Goal: Transaction & Acquisition: Subscribe to service/newsletter

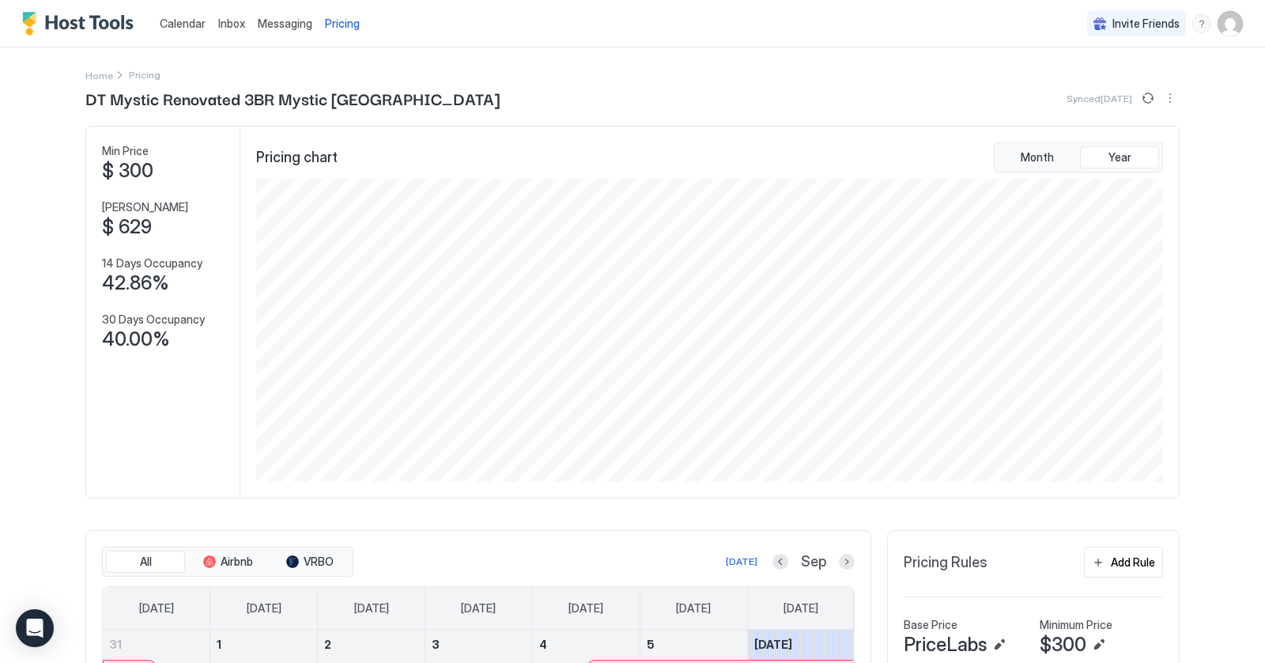
scroll to position [303, 911]
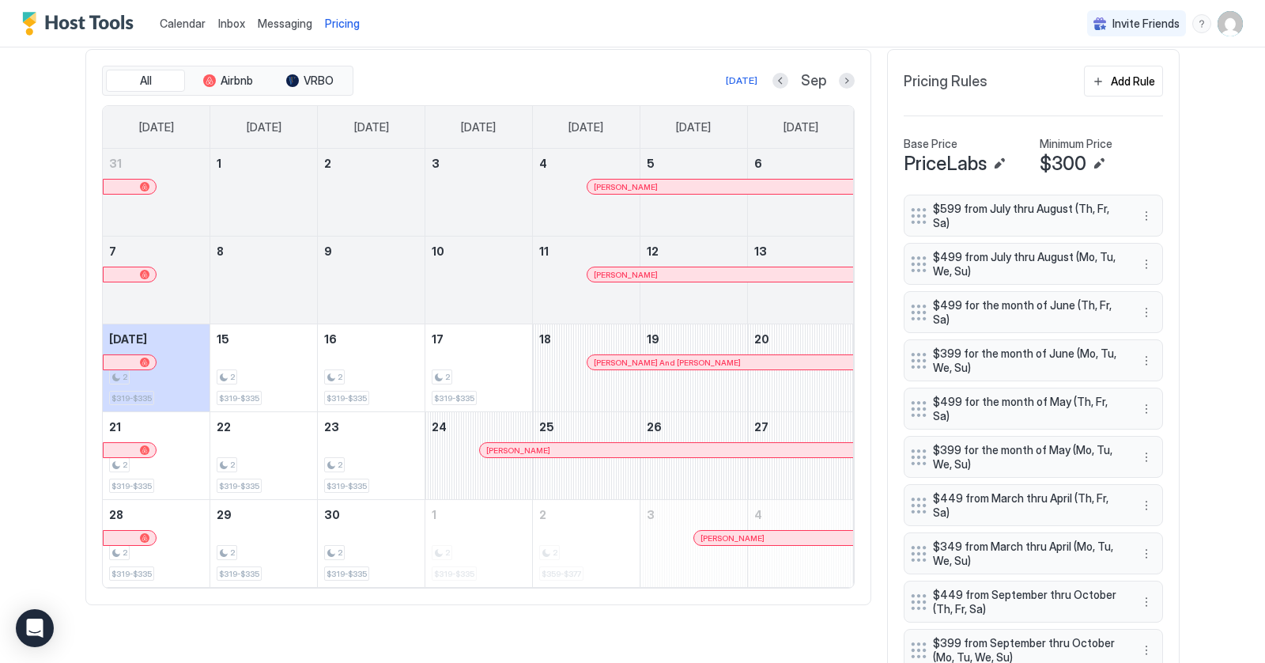
scroll to position [487, 0]
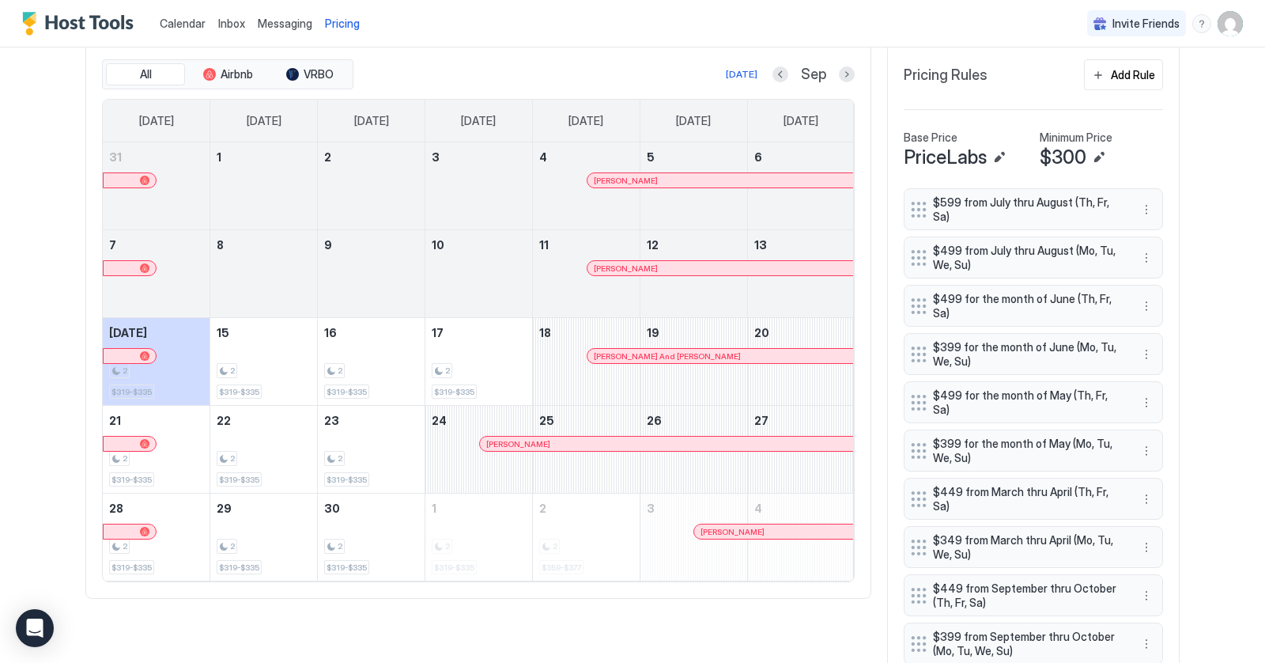
click at [625, 349] on div at bounding box center [624, 355] width 13 height 13
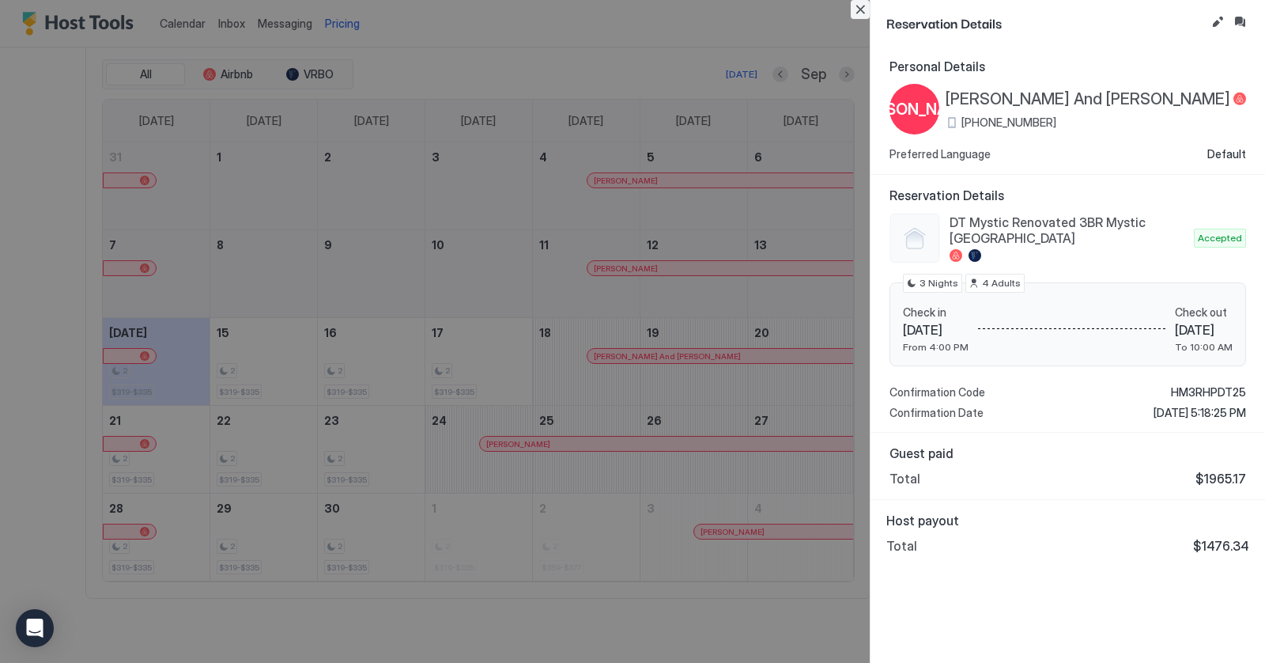
click at [860, 3] on button "Close" at bounding box center [860, 9] width 19 height 19
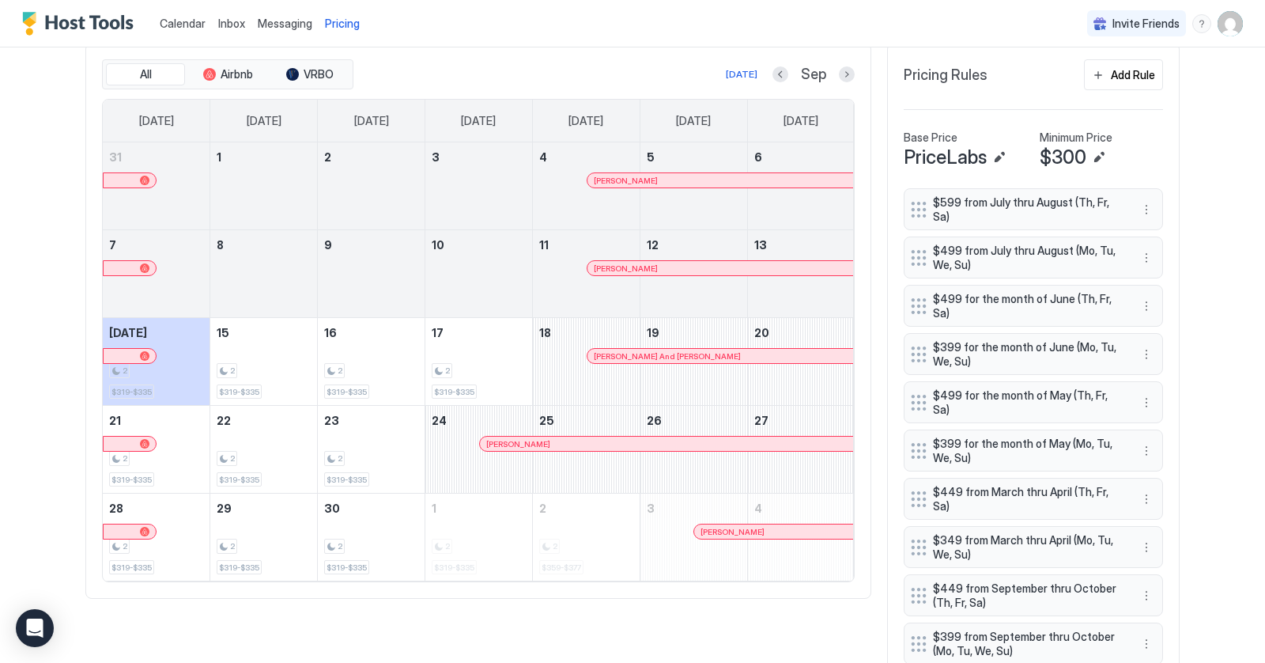
click at [0, 0] on div at bounding box center [0, 0] width 0 height 0
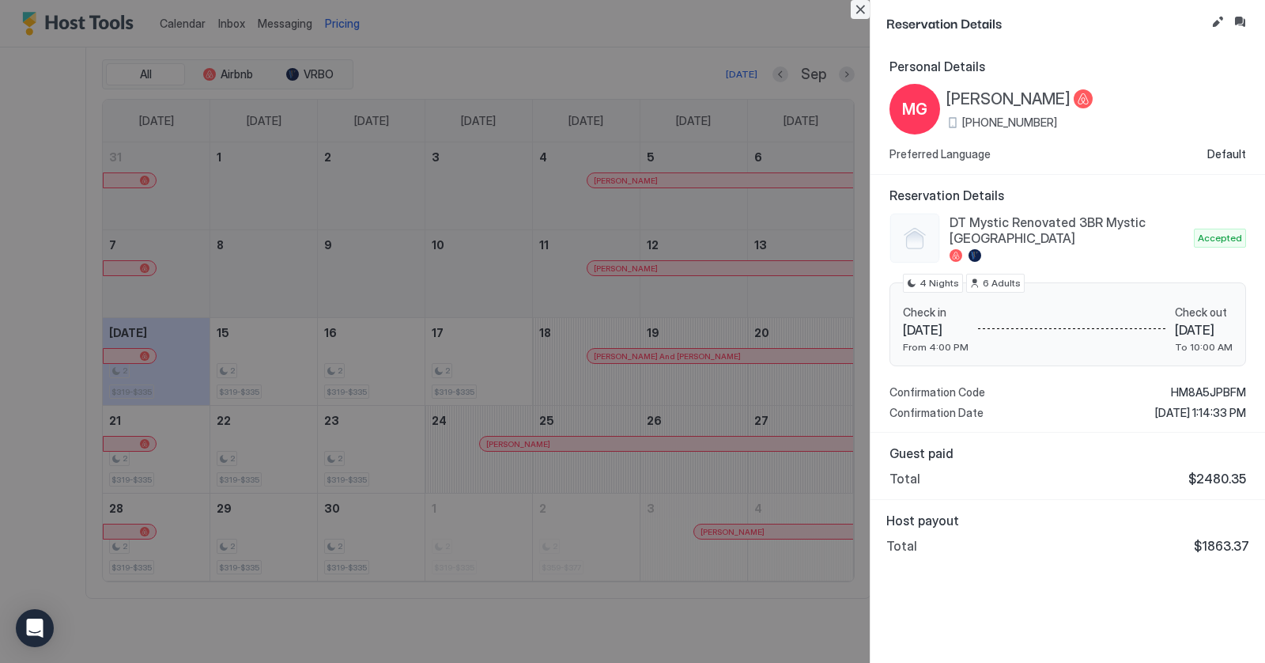
click at [856, 4] on button "Close" at bounding box center [860, 9] width 19 height 19
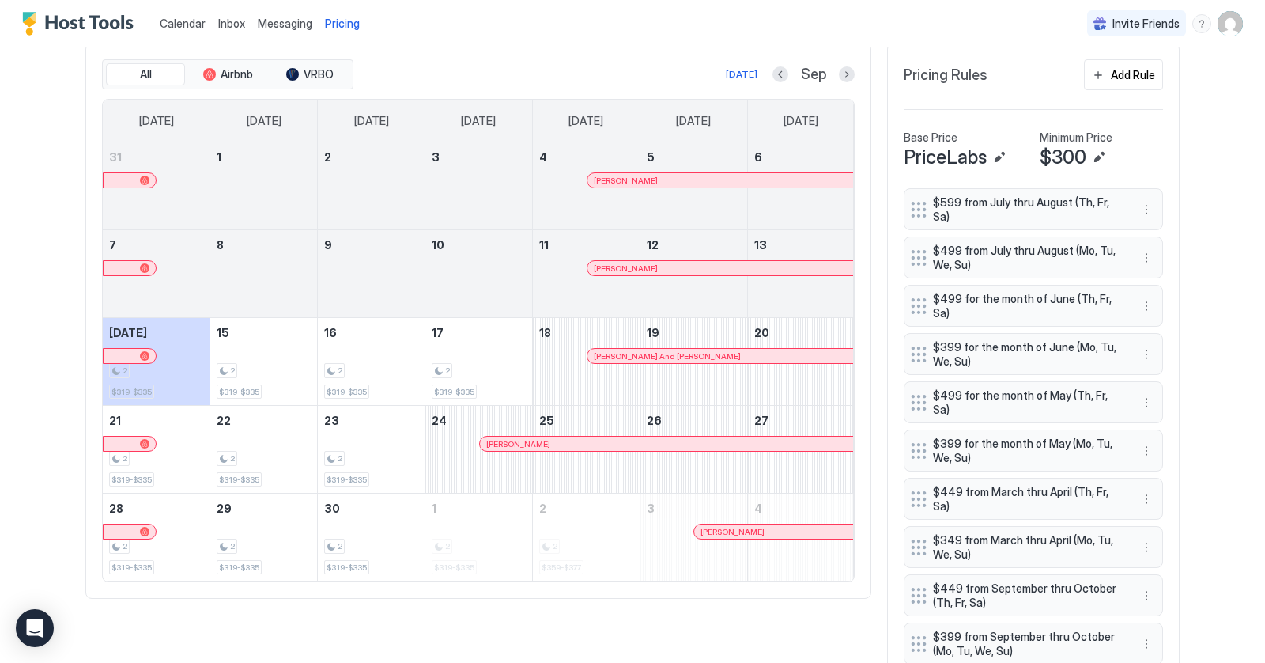
click at [836, 67] on div "Sep" at bounding box center [813, 75] width 82 height 18
click at [847, 67] on button "Next month" at bounding box center [847, 74] width 16 height 16
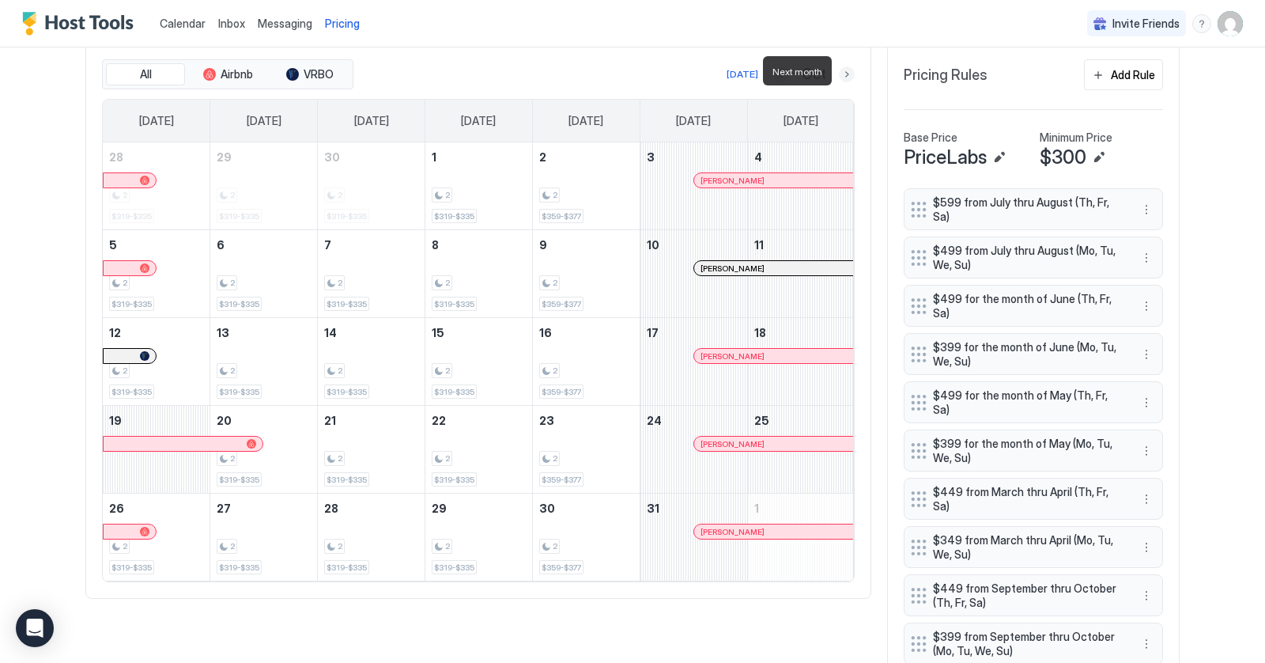
click at [847, 67] on button "Next month" at bounding box center [847, 74] width 16 height 16
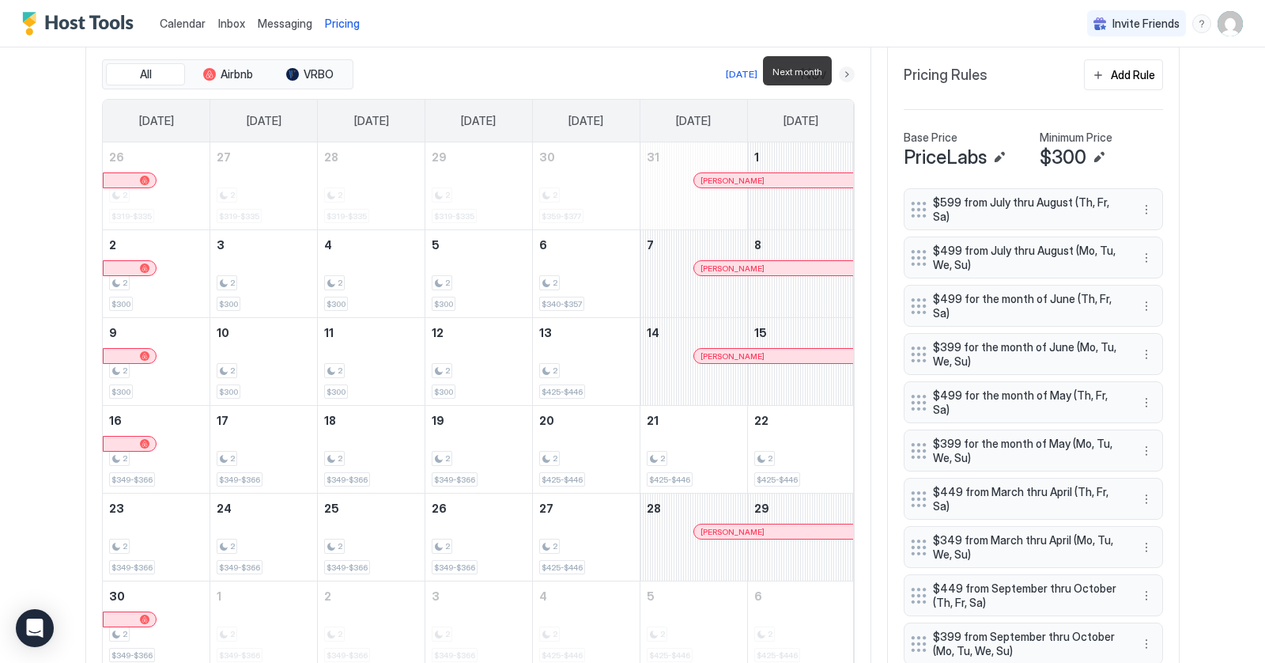
click at [847, 67] on button "Next month" at bounding box center [847, 74] width 16 height 16
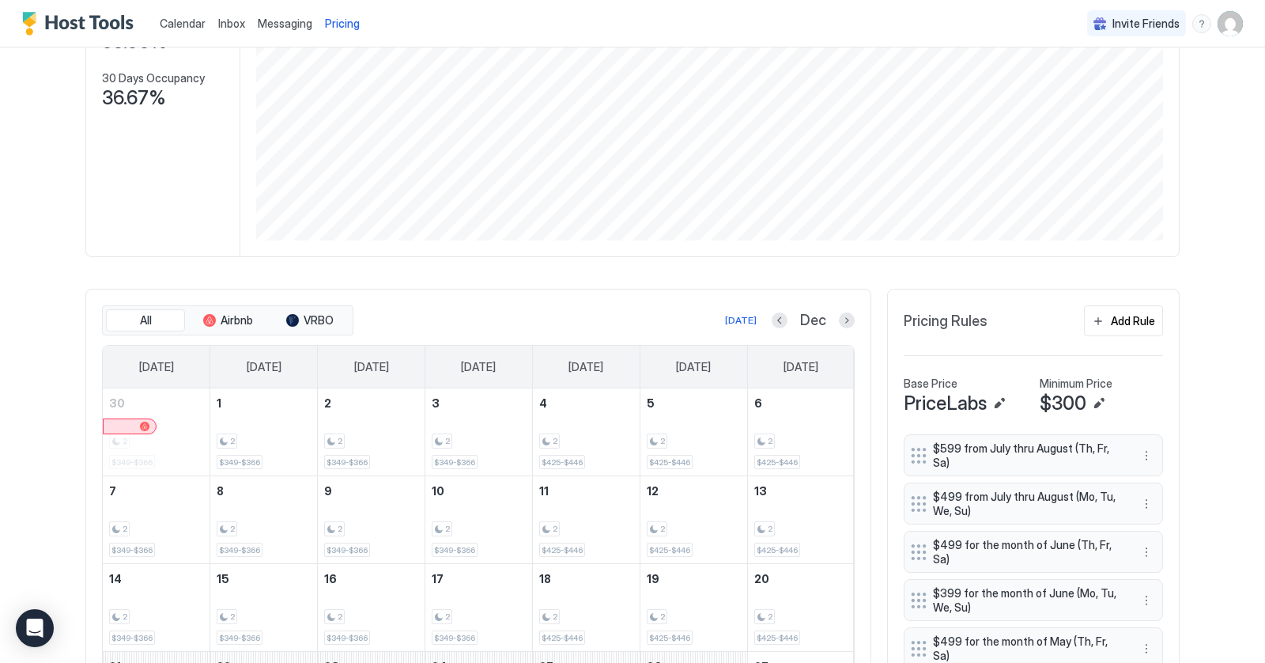
scroll to position [0, 0]
